Goal: Transaction & Acquisition: Purchase product/service

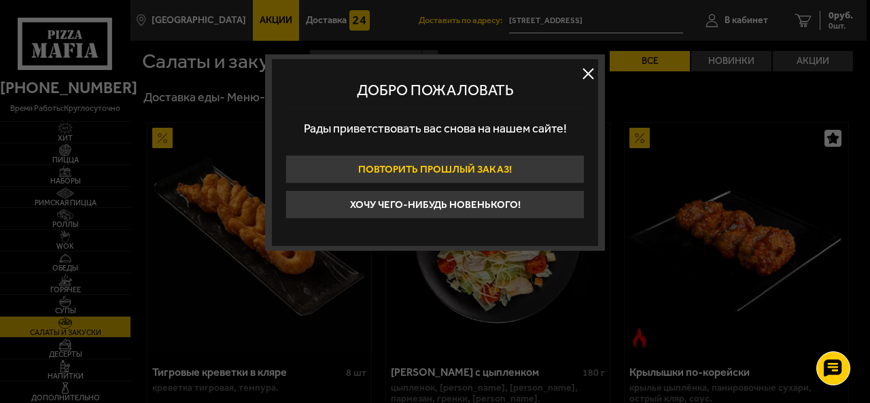
click at [466, 169] on button "Повторить прошлый заказ!" at bounding box center [435, 169] width 299 height 29
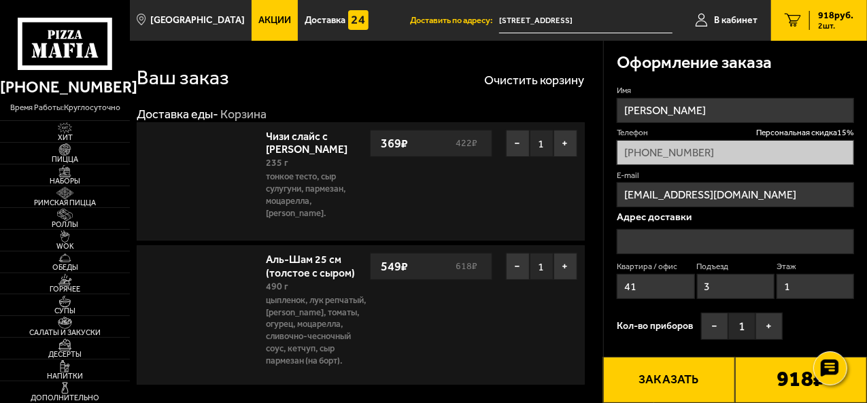
type input "Новосибирская улица, 18/5"
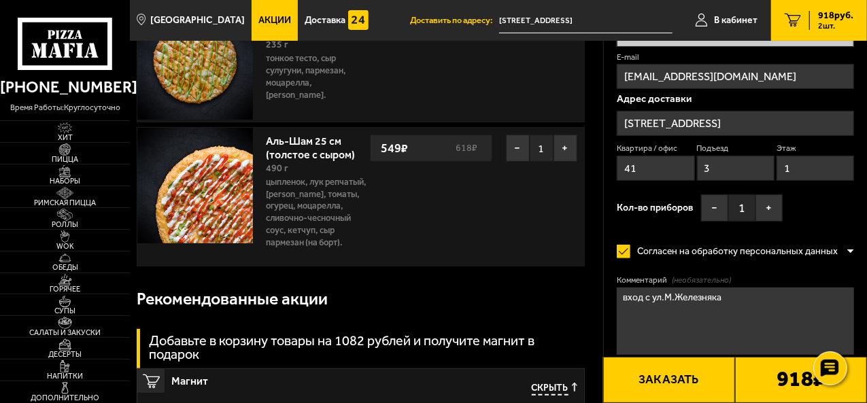
scroll to position [136, 0]
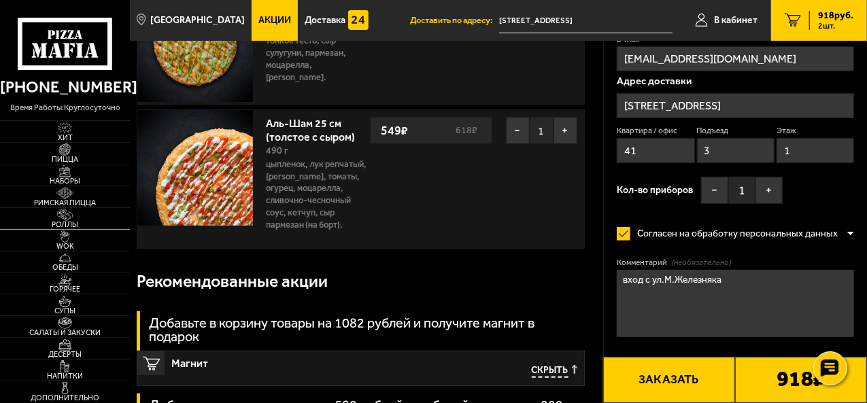
click at [67, 228] on span "Роллы" at bounding box center [65, 224] width 130 height 7
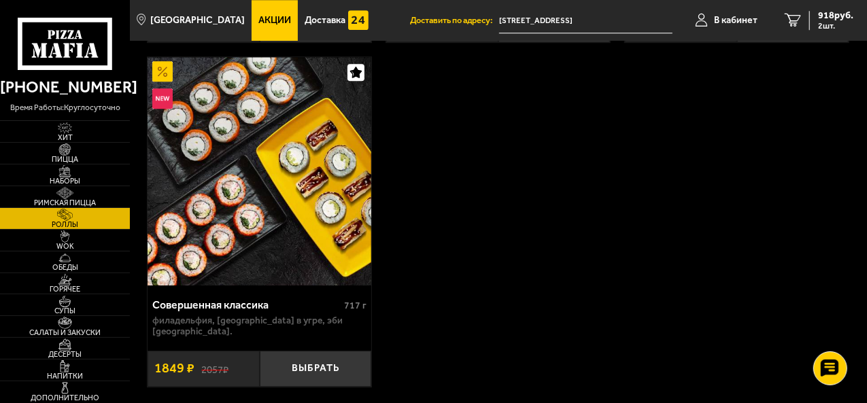
scroll to position [1972, 0]
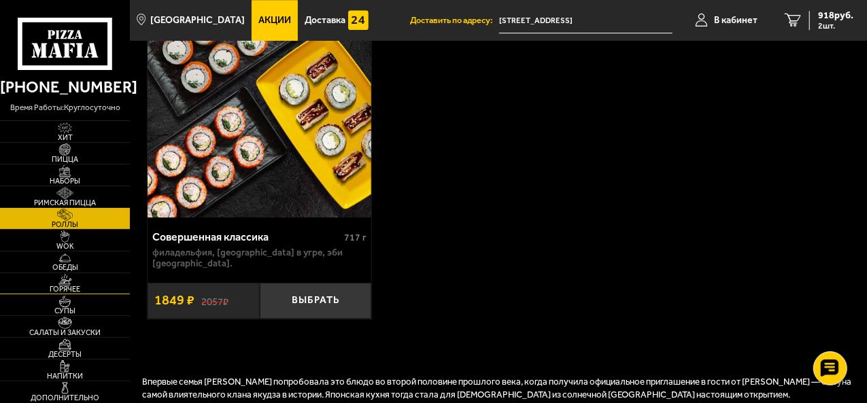
click at [70, 290] on span "Горячее" at bounding box center [65, 289] width 130 height 7
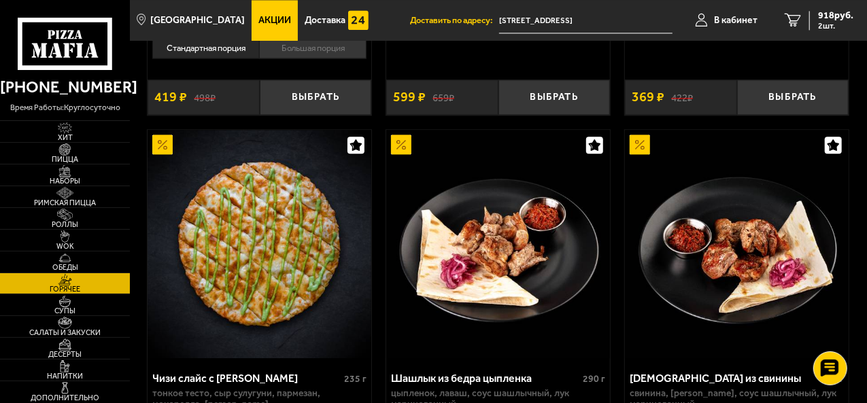
scroll to position [1700, 0]
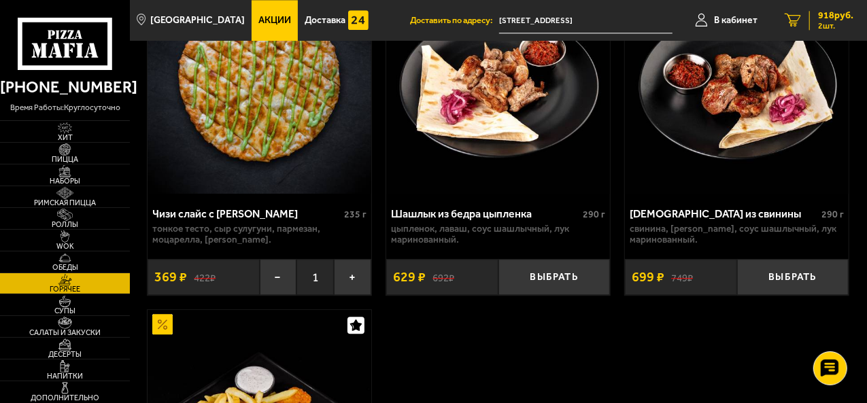
click at [825, 16] on span "918 руб." at bounding box center [835, 16] width 35 height 10
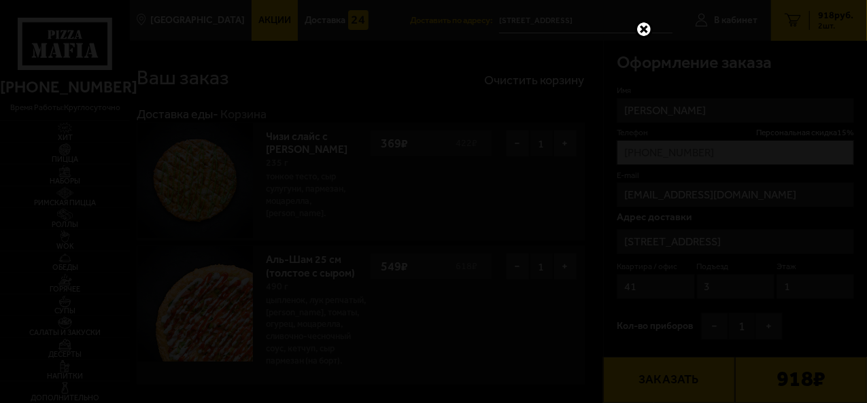
click at [643, 26] on link at bounding box center [644, 29] width 18 height 18
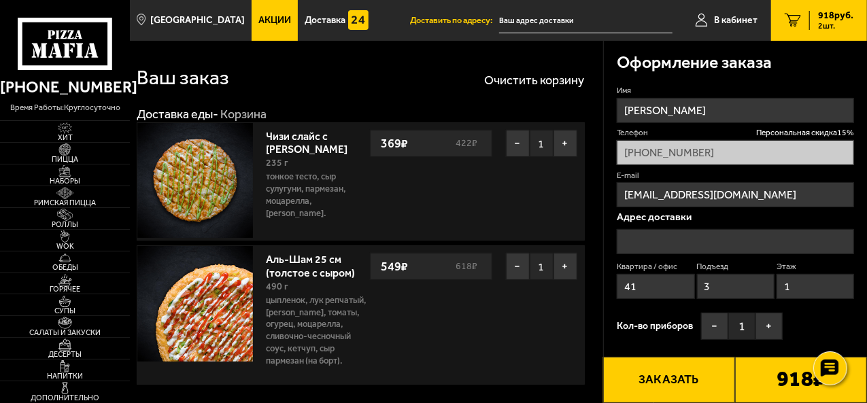
type input "[STREET_ADDRESS]"
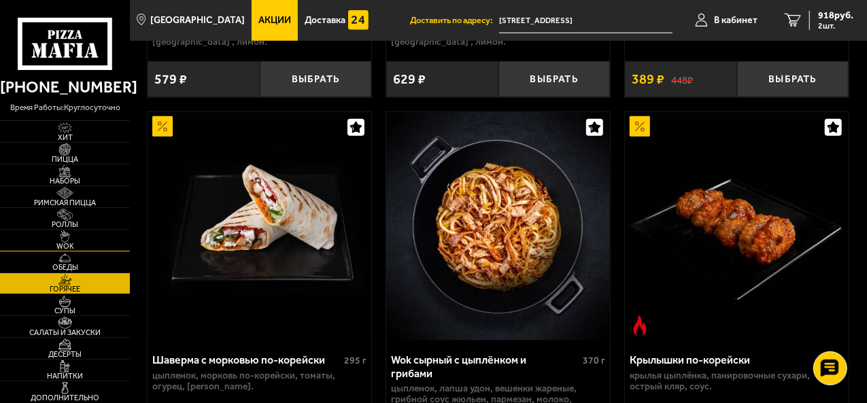
scroll to position [409, 0]
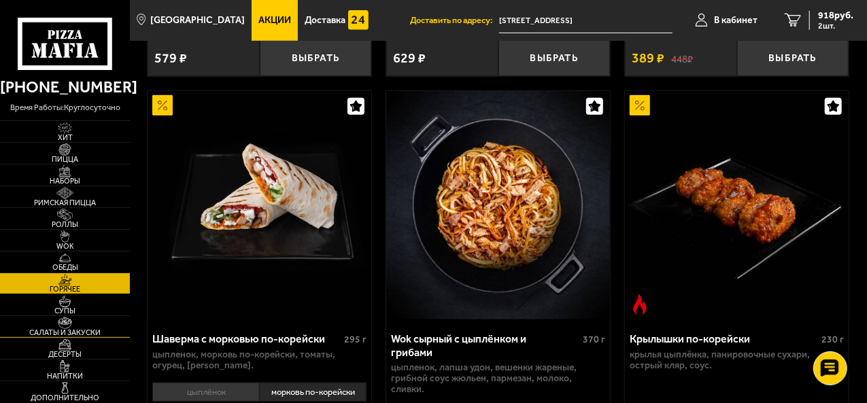
click at [83, 334] on span "Салаты и закуски" at bounding box center [65, 332] width 130 height 7
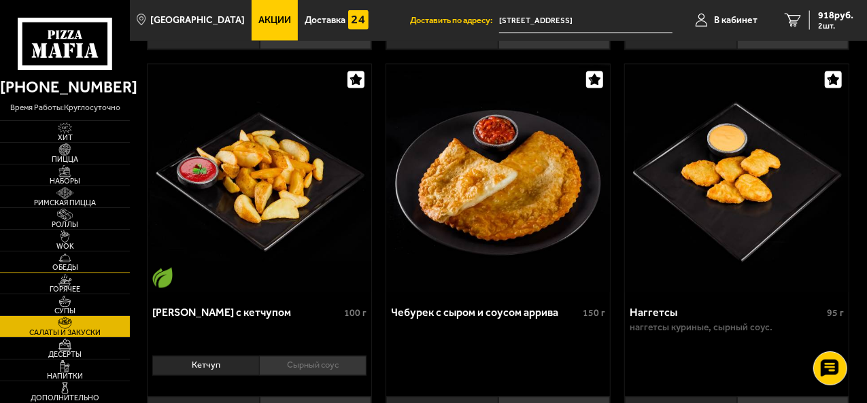
scroll to position [1292, 0]
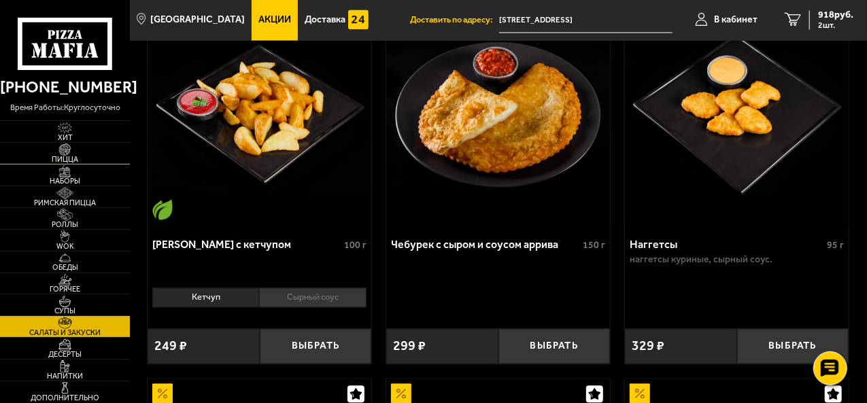
click at [69, 163] on span "Пицца" at bounding box center [65, 159] width 130 height 7
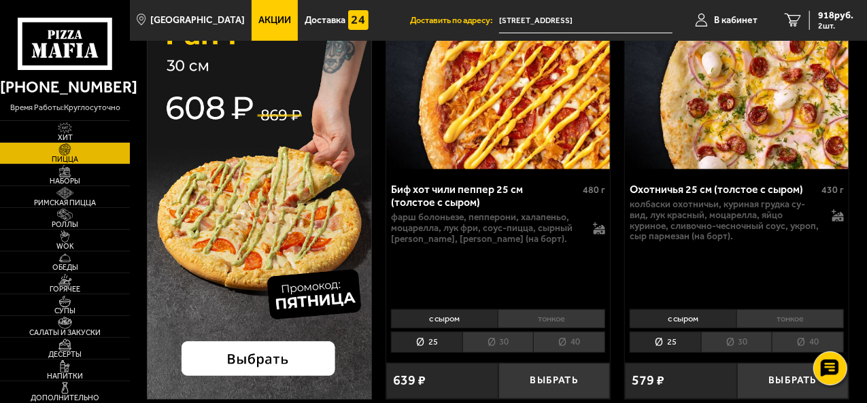
scroll to position [204, 0]
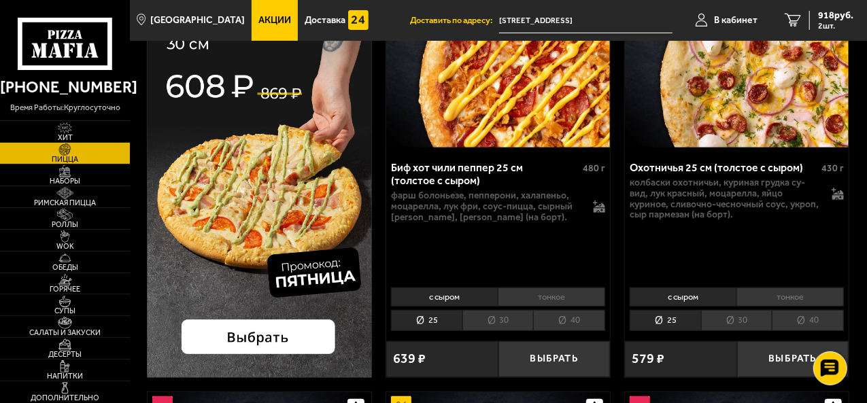
click at [271, 194] on img at bounding box center [259, 148] width 225 height 460
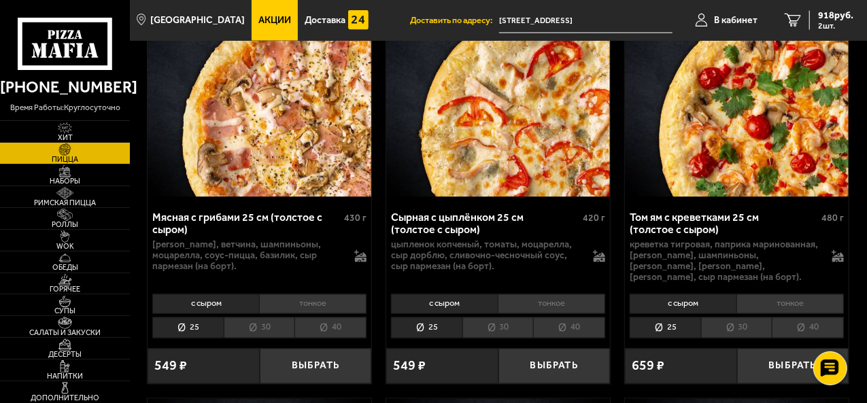
scroll to position [1088, 0]
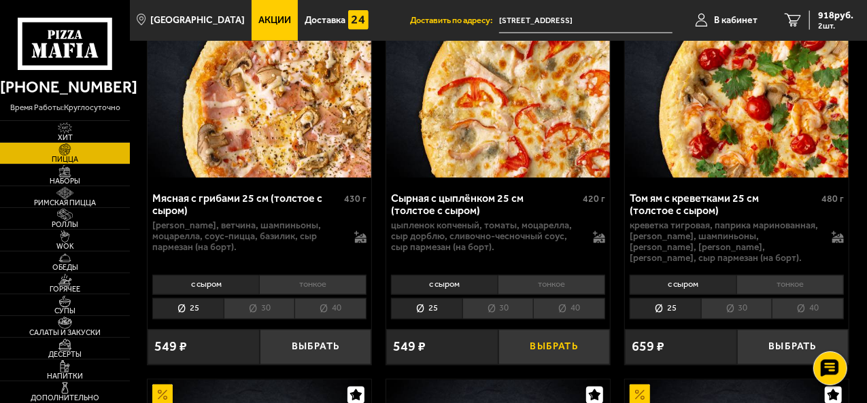
click at [549, 358] on button "Выбрать" at bounding box center [554, 348] width 112 height 36
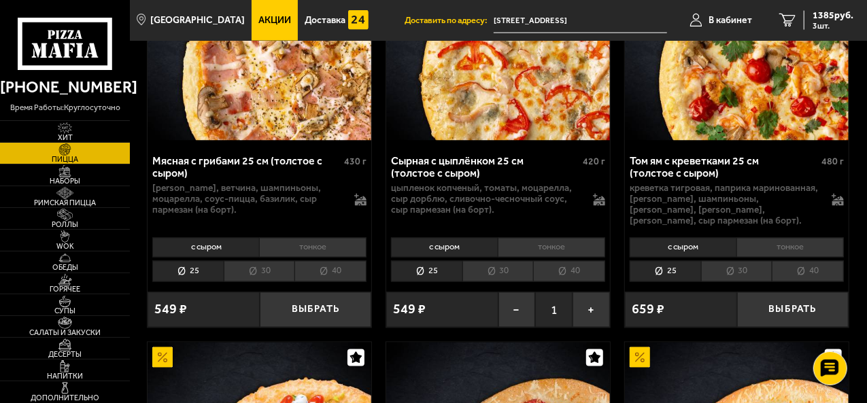
scroll to position [1106, 0]
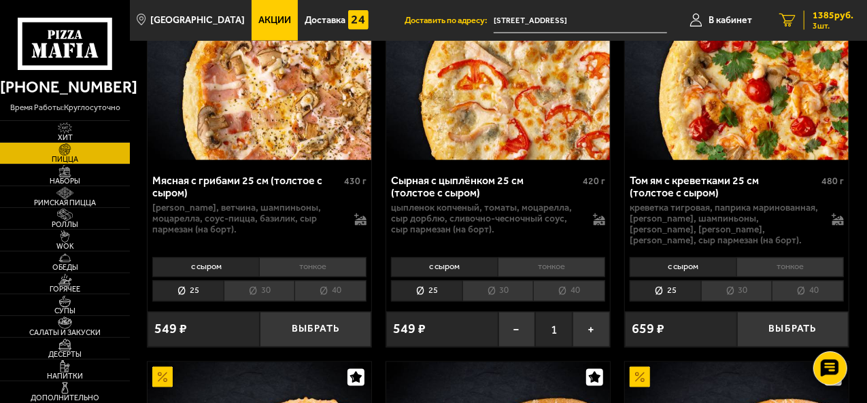
click at [815, 14] on span "1385 руб." at bounding box center [833, 16] width 41 height 10
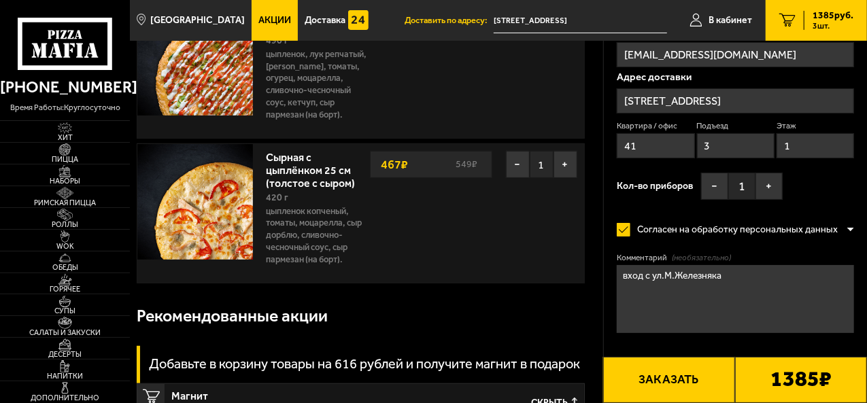
scroll to position [408, 0]
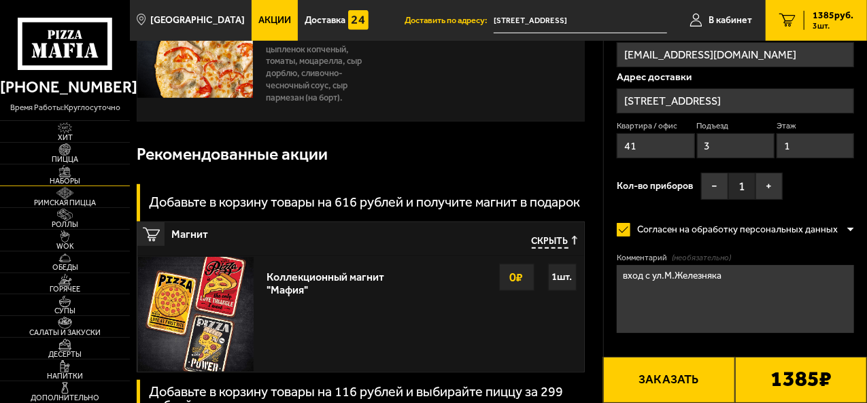
click at [75, 176] on img at bounding box center [65, 171] width 35 height 12
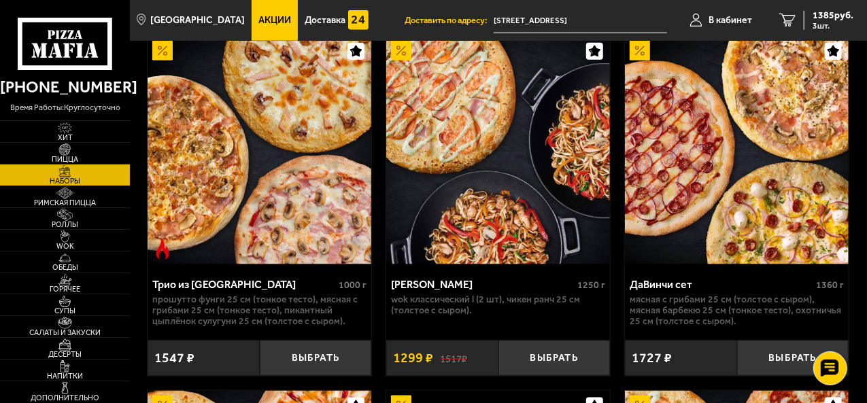
scroll to position [816, 0]
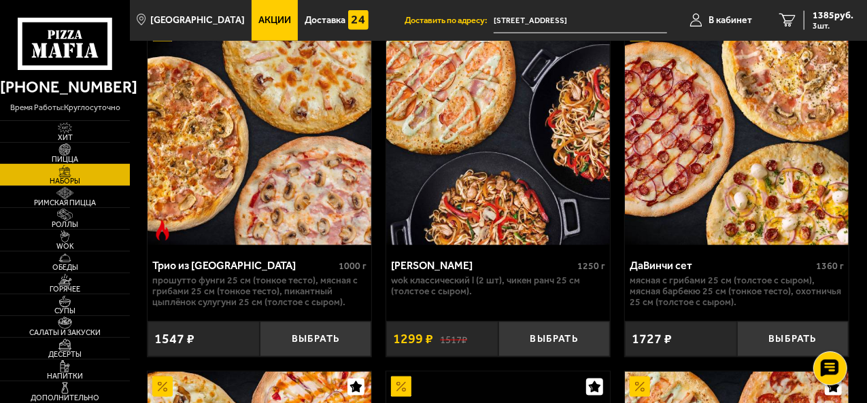
click at [72, 163] on span "Пицца" at bounding box center [65, 159] width 130 height 7
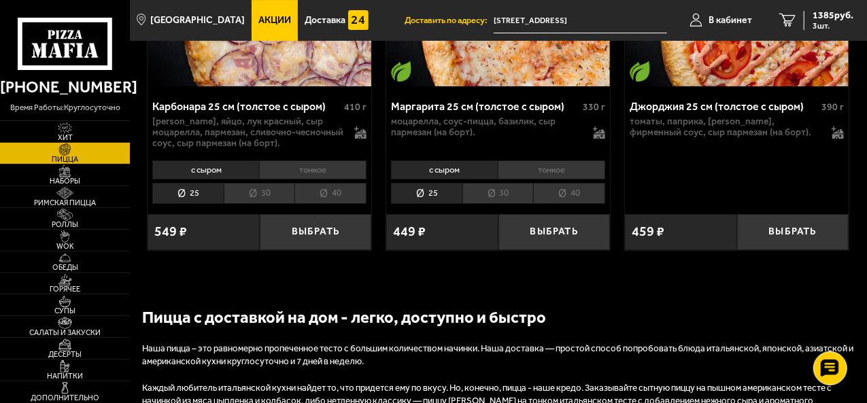
scroll to position [5303, 0]
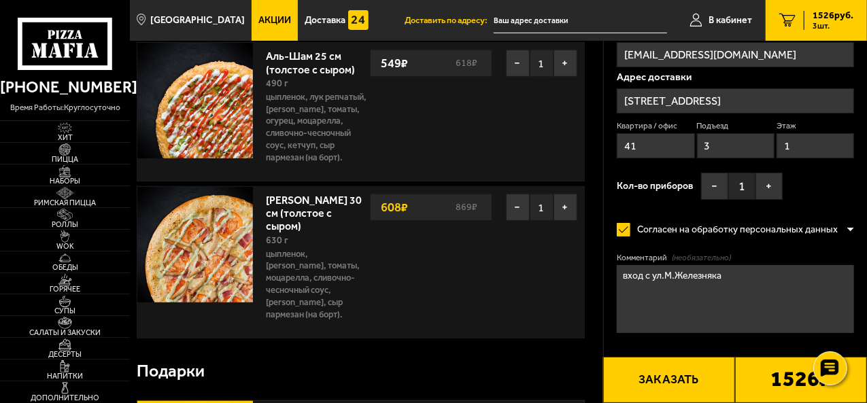
scroll to position [204, 0]
click at [514, 220] on button "−" at bounding box center [518, 206] width 24 height 27
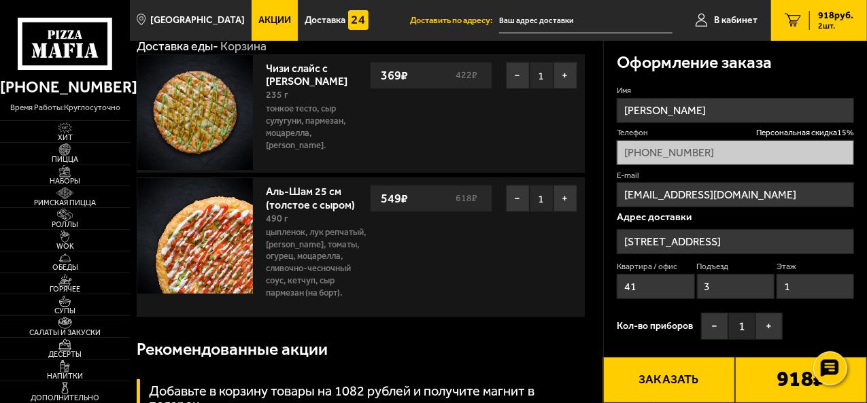
scroll to position [0, 0]
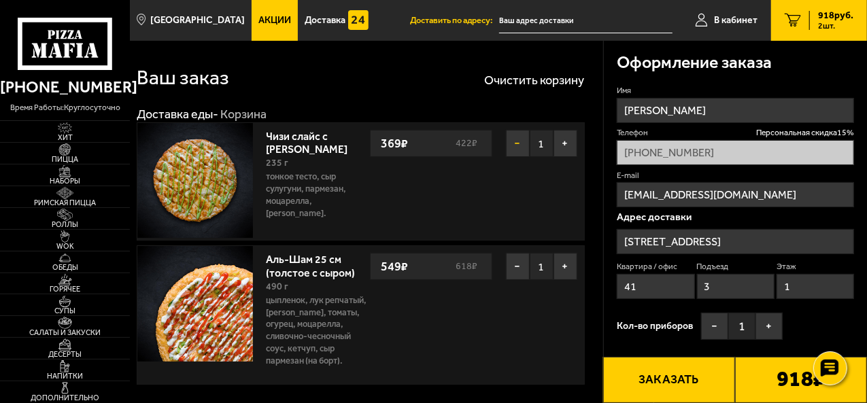
click at [519, 138] on button "−" at bounding box center [518, 143] width 24 height 27
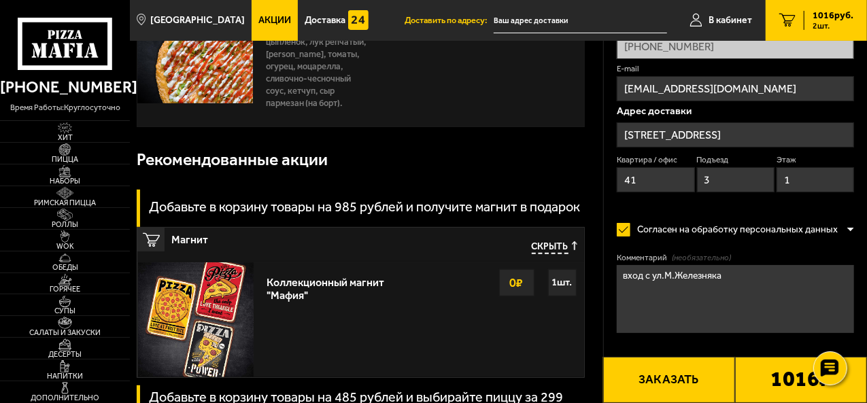
scroll to position [136, 0]
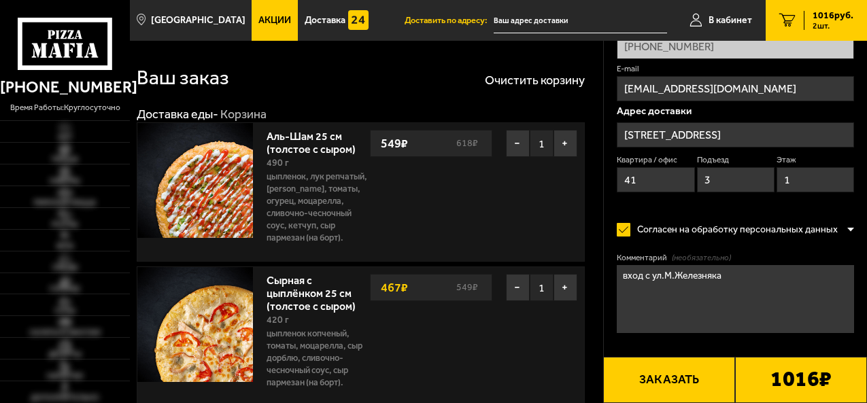
type input "[STREET_ADDRESS]"
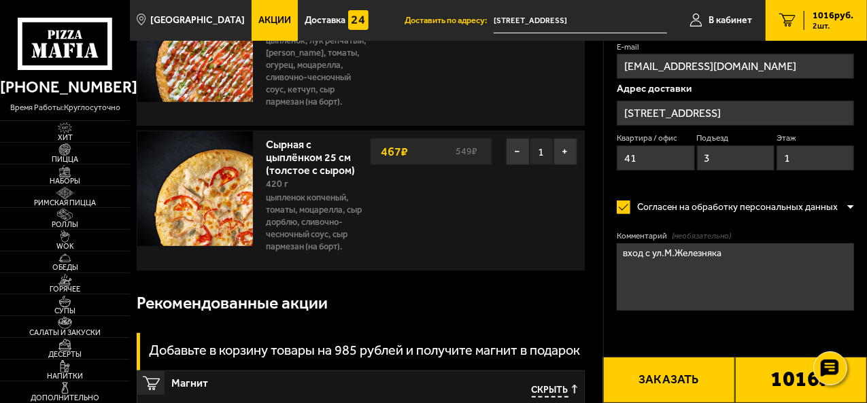
scroll to position [68, 0]
